Goal: Task Accomplishment & Management: Use online tool/utility

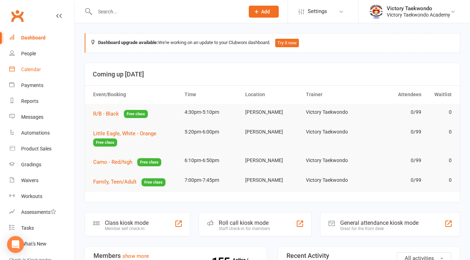
click at [24, 72] on link "Calendar" at bounding box center [41, 70] width 65 height 16
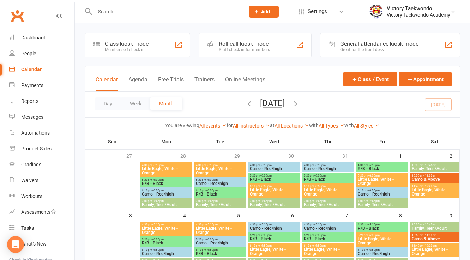
click at [116, 51] on div "Member self check-in" at bounding box center [127, 49] width 44 height 5
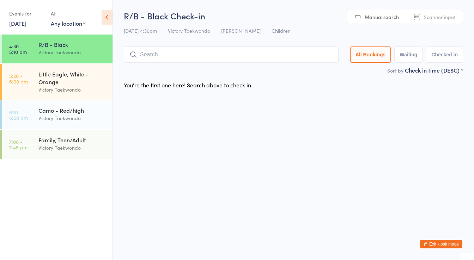
click at [240, 163] on html "You have now entered Kiosk Mode. Members will be able to check themselves in us…" at bounding box center [237, 130] width 474 height 260
click at [431, 246] on button "Exit kiosk mode" at bounding box center [441, 244] width 42 height 8
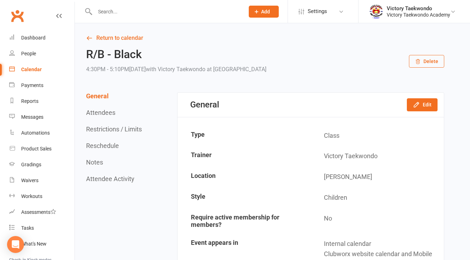
click at [115, 14] on input "text" at bounding box center [166, 12] width 147 height 10
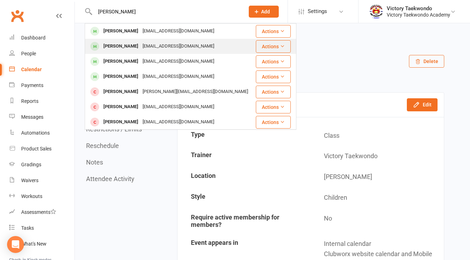
type input "[PERSON_NAME]"
click at [132, 45] on div "[PERSON_NAME]" at bounding box center [120, 46] width 39 height 10
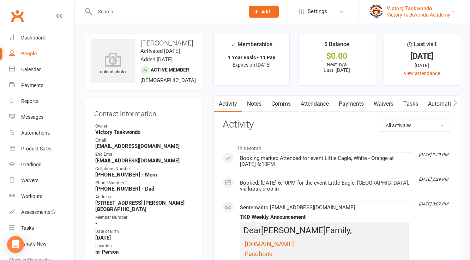
click at [397, 13] on div "Victory Taekwondo Academy" at bounding box center [419, 15] width 64 height 6
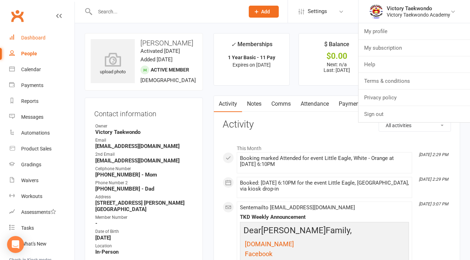
click at [41, 41] on link "Dashboard" at bounding box center [41, 38] width 65 height 16
